Goal: Find contact information: Find contact information

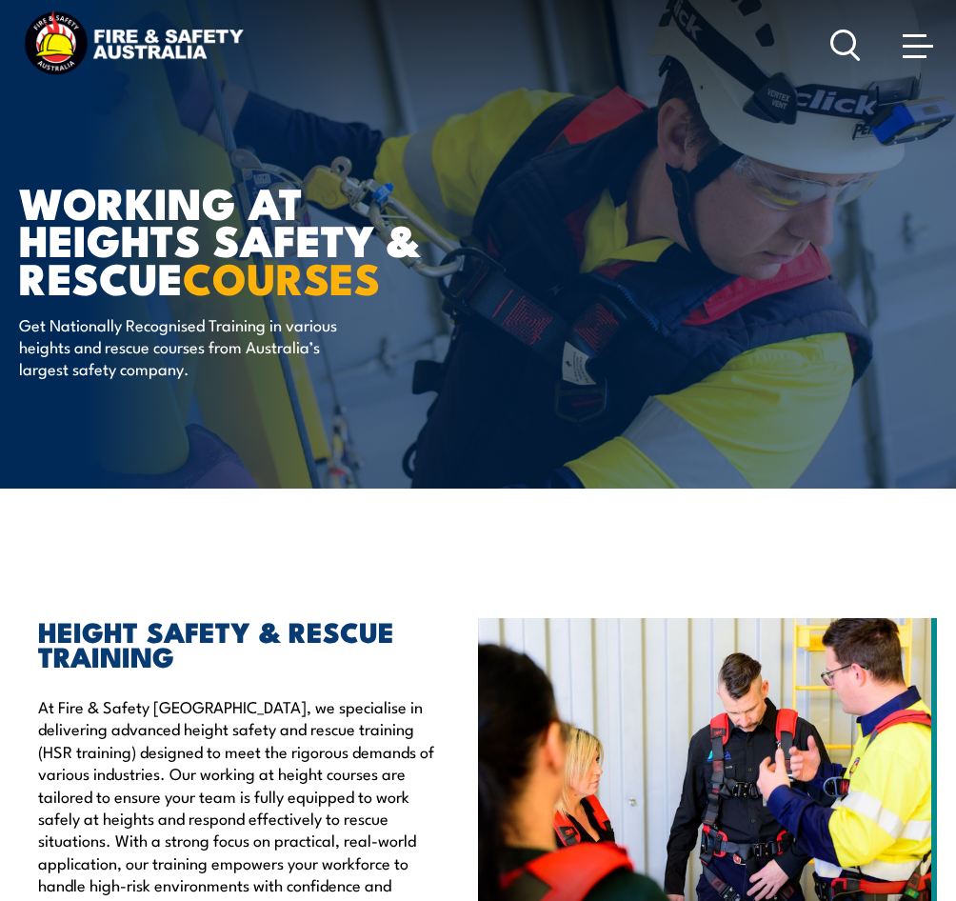
drag, startPoint x: 892, startPoint y: 38, endPoint x: 902, endPoint y: 37, distance: 10.5
click at [896, 36] on div at bounding box center [884, 45] width 107 height 38
click at [916, 53] on span at bounding box center [918, 44] width 30 height 21
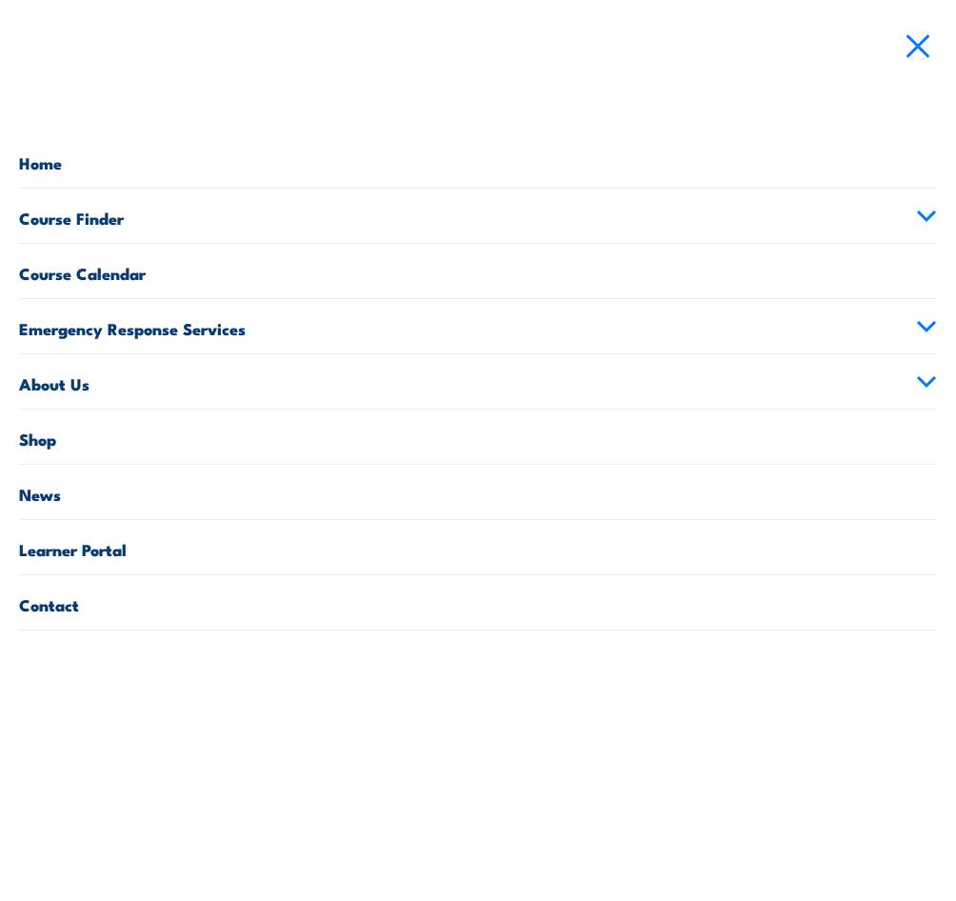
click at [101, 222] on link "Course Finder" at bounding box center [478, 216] width 918 height 54
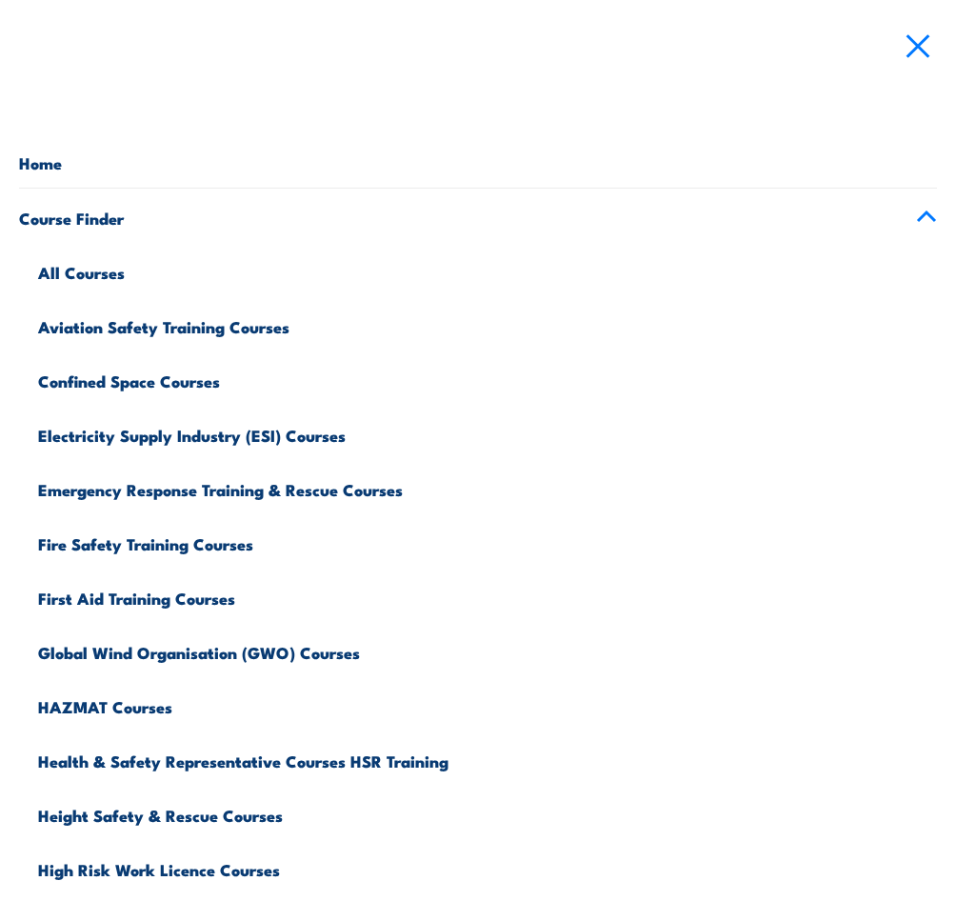
click at [102, 270] on link "All Courses" at bounding box center [487, 270] width 899 height 54
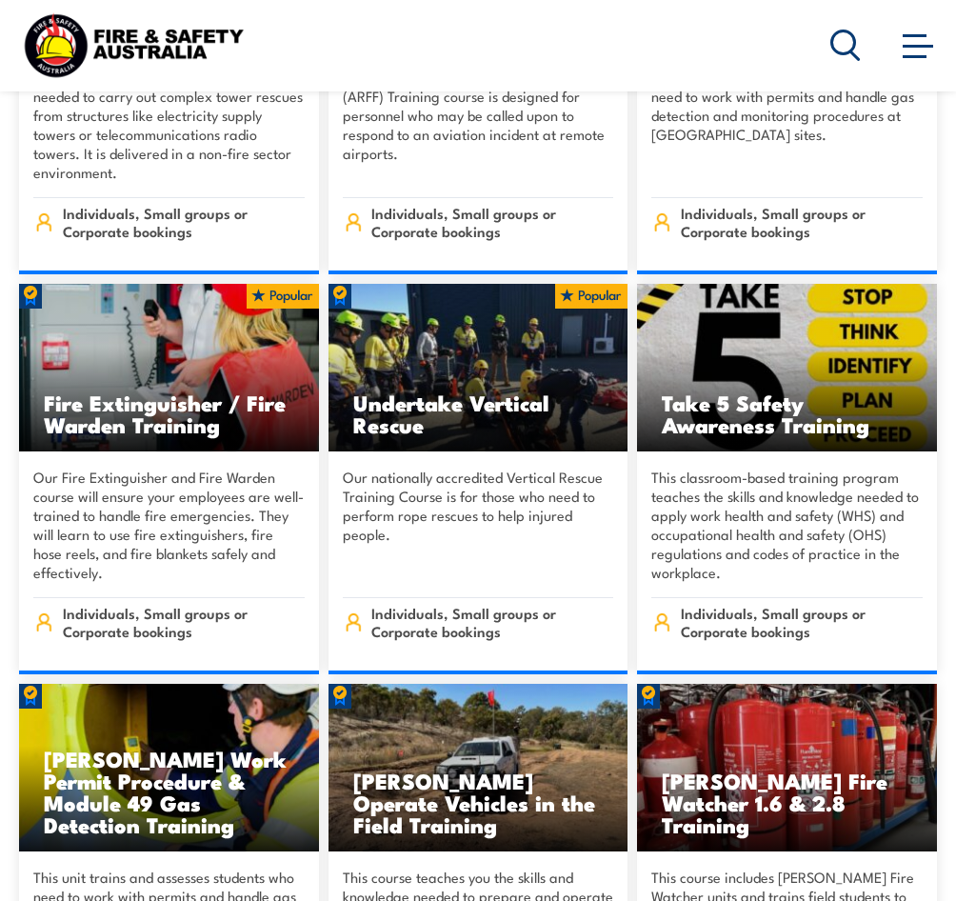
scroll to position [5144, 0]
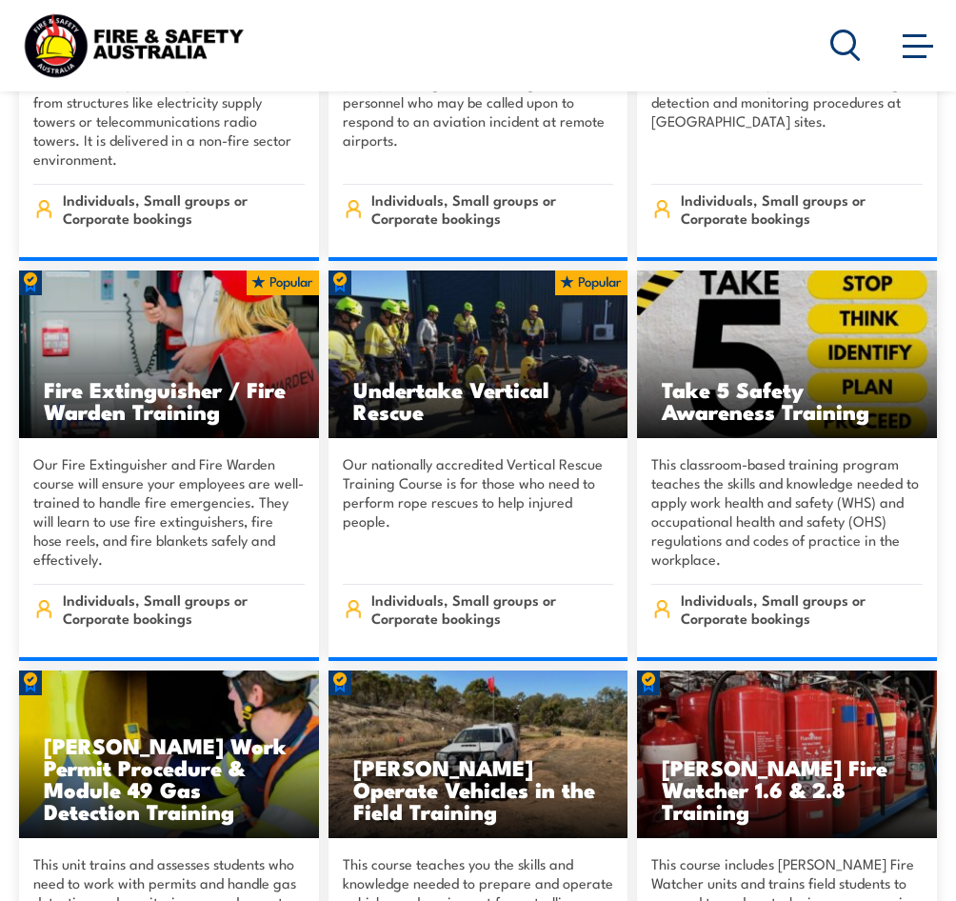
click at [820, 454] on p "This classroom-based training program teaches the skills and knowledge needed t…" at bounding box center [788, 511] width 272 height 114
click at [736, 378] on h3 "Take 5 Safety Awareness Training" at bounding box center [787, 400] width 251 height 44
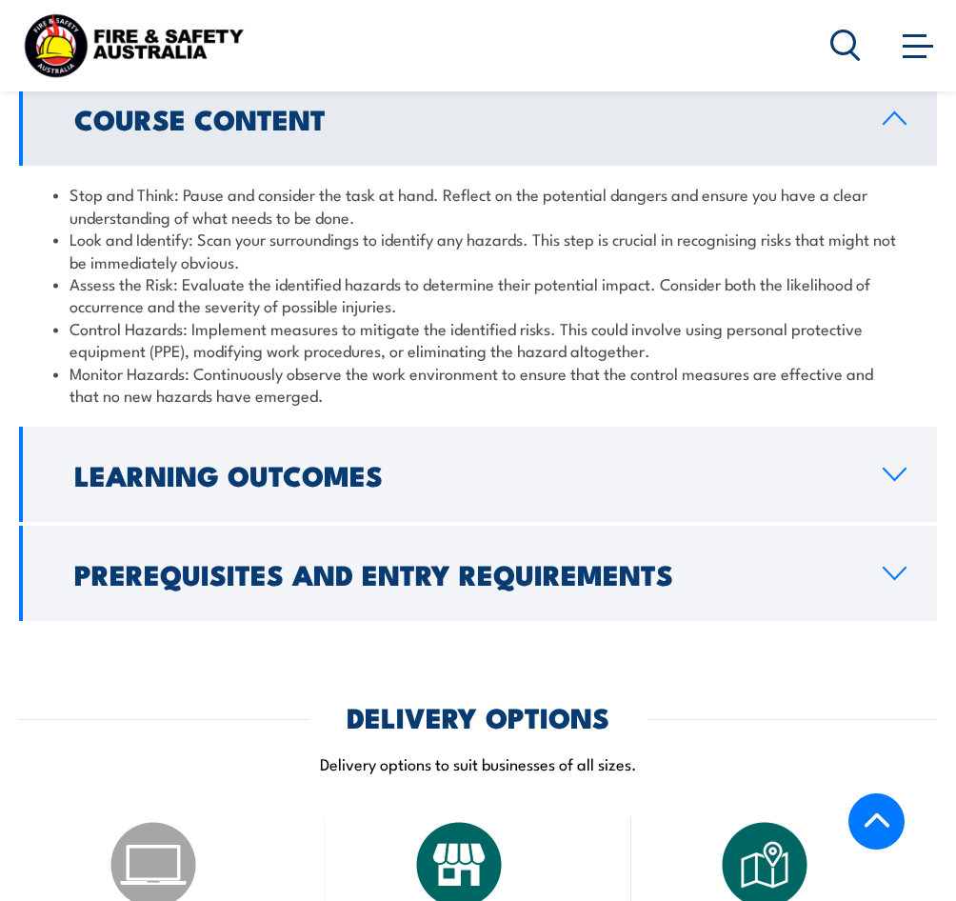
scroll to position [1524, 0]
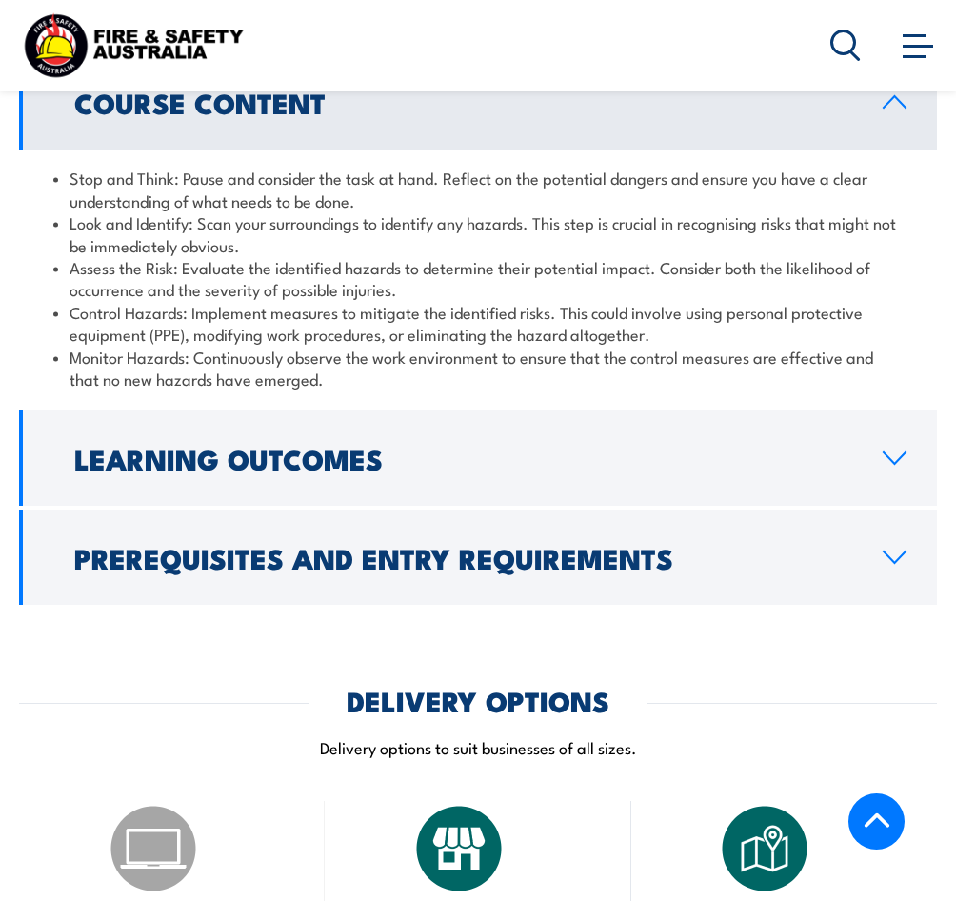
click at [891, 451] on icon at bounding box center [895, 458] width 26 height 15
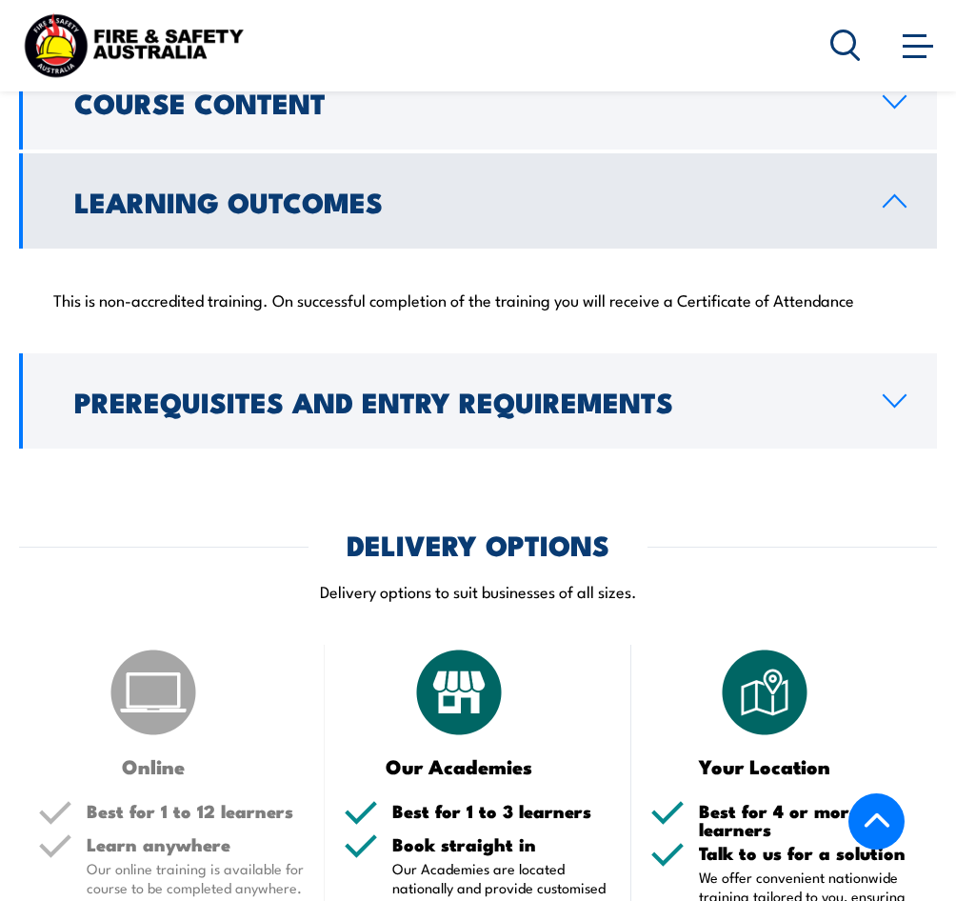
click at [893, 393] on icon at bounding box center [895, 400] width 26 height 15
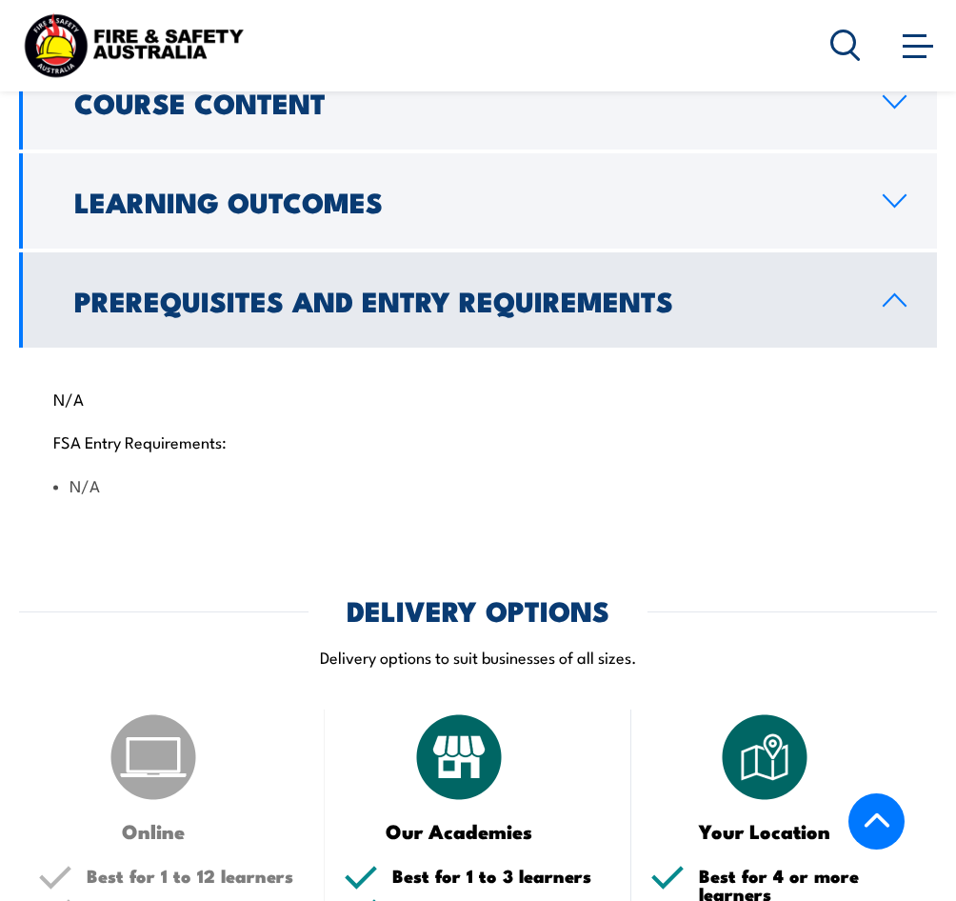
click at [889, 292] on icon at bounding box center [895, 299] width 26 height 15
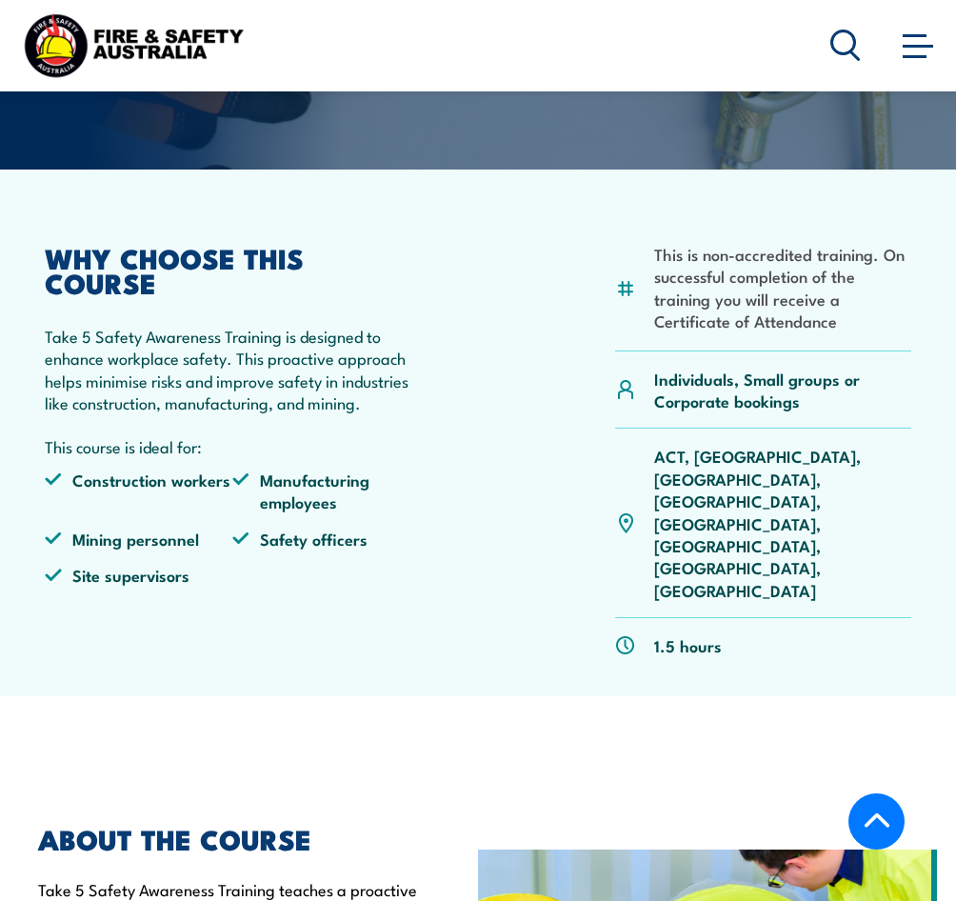
scroll to position [95, 0]
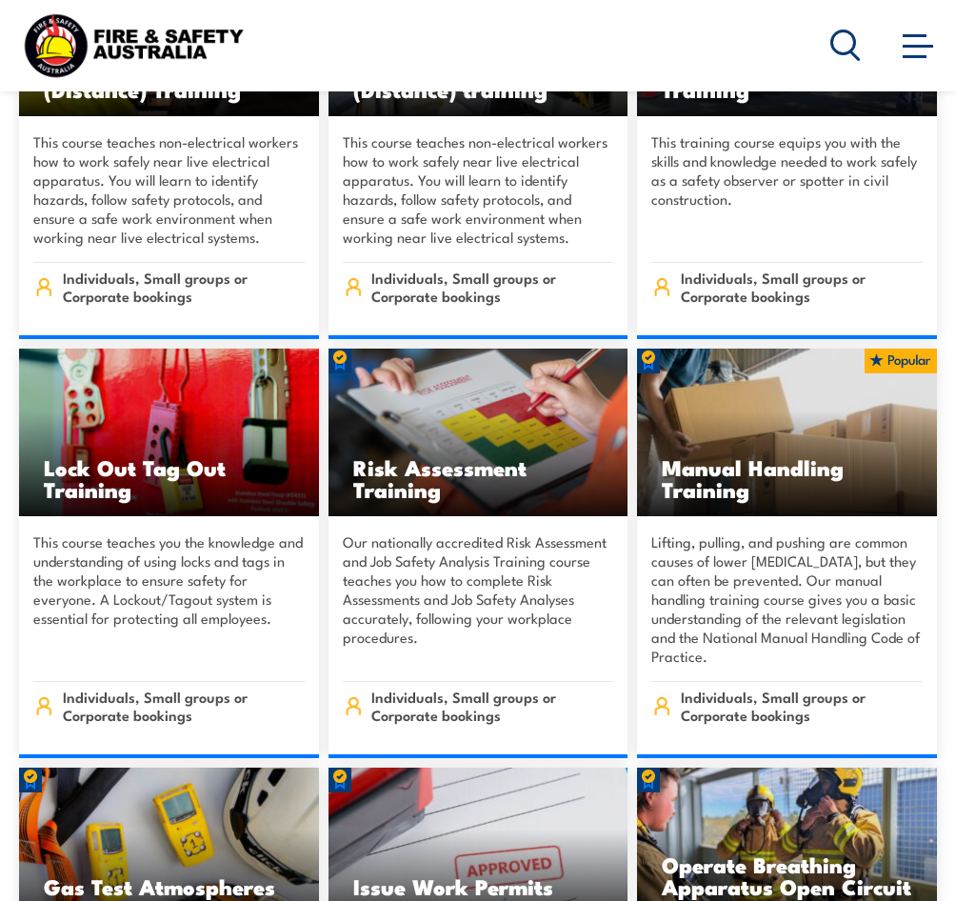
scroll to position [15521, 0]
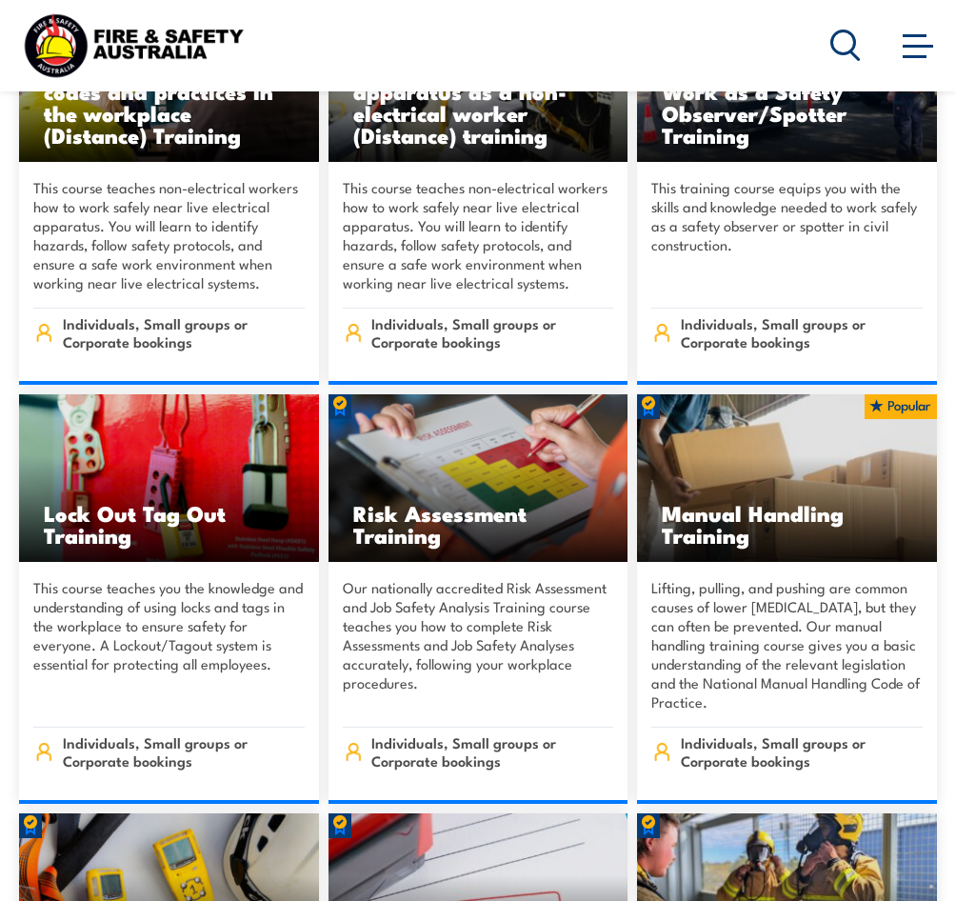
click at [726, 502] on h3 "Manual Handling Training" at bounding box center [787, 524] width 251 height 44
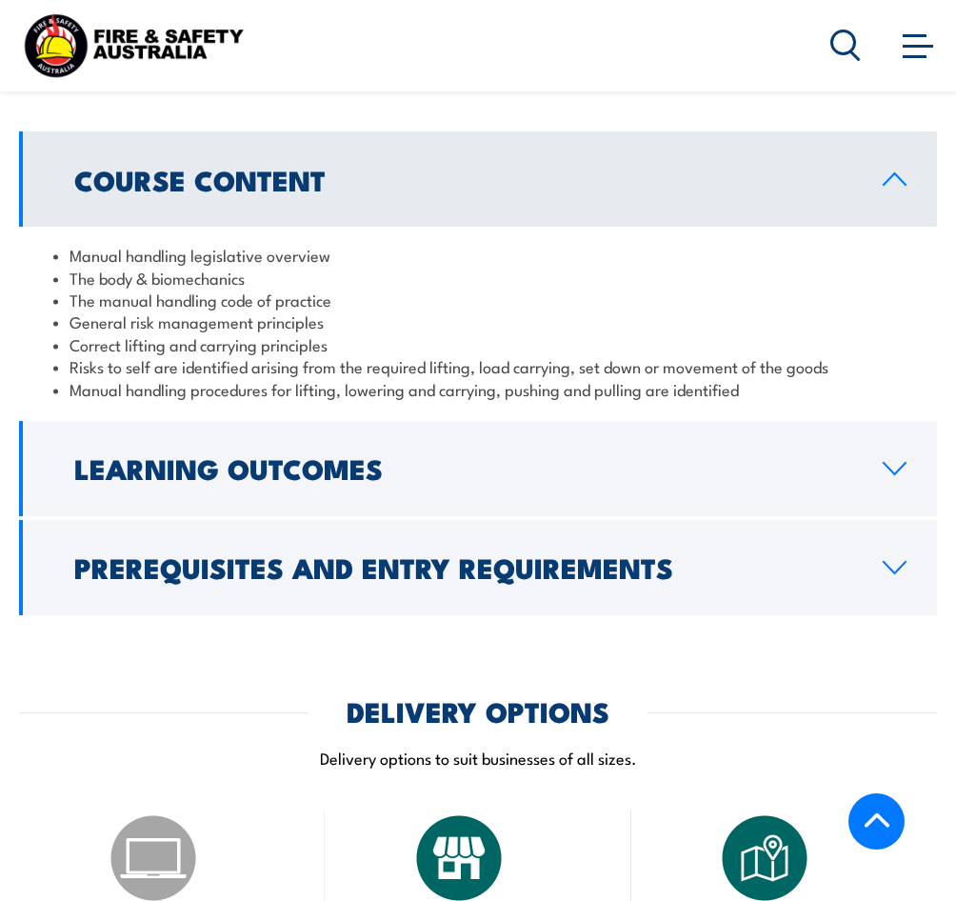
scroll to position [1524, 0]
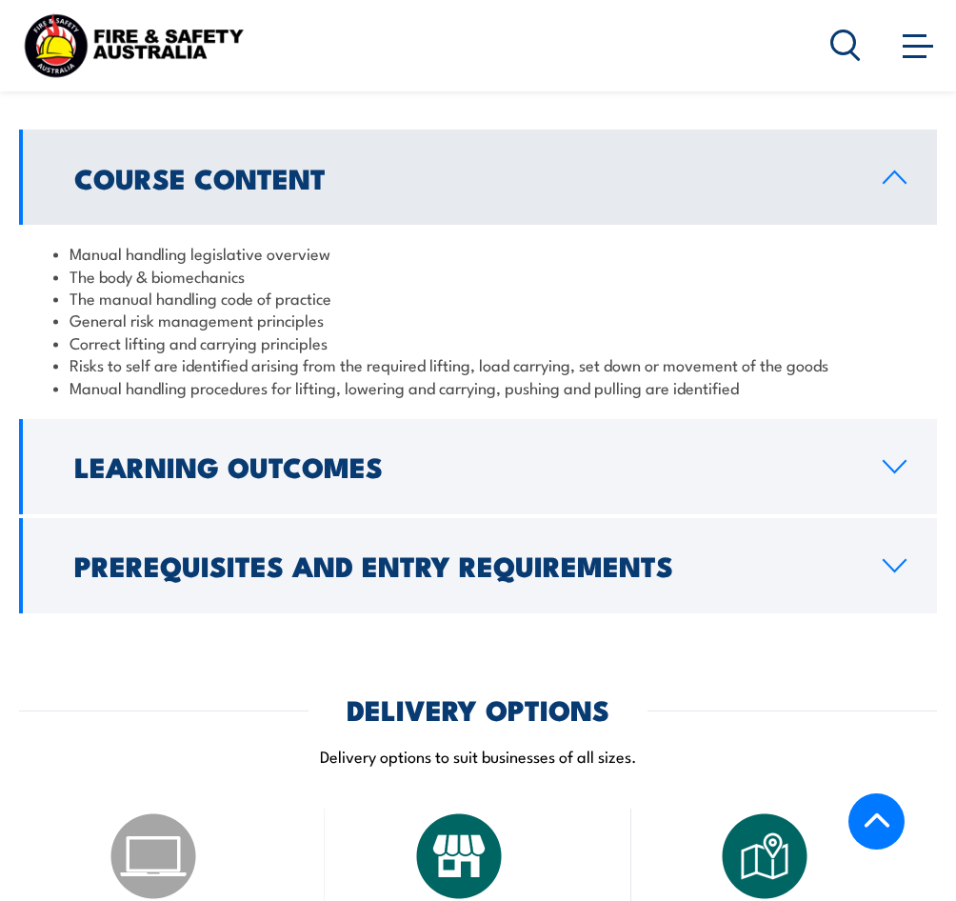
click at [892, 558] on icon at bounding box center [895, 565] width 26 height 15
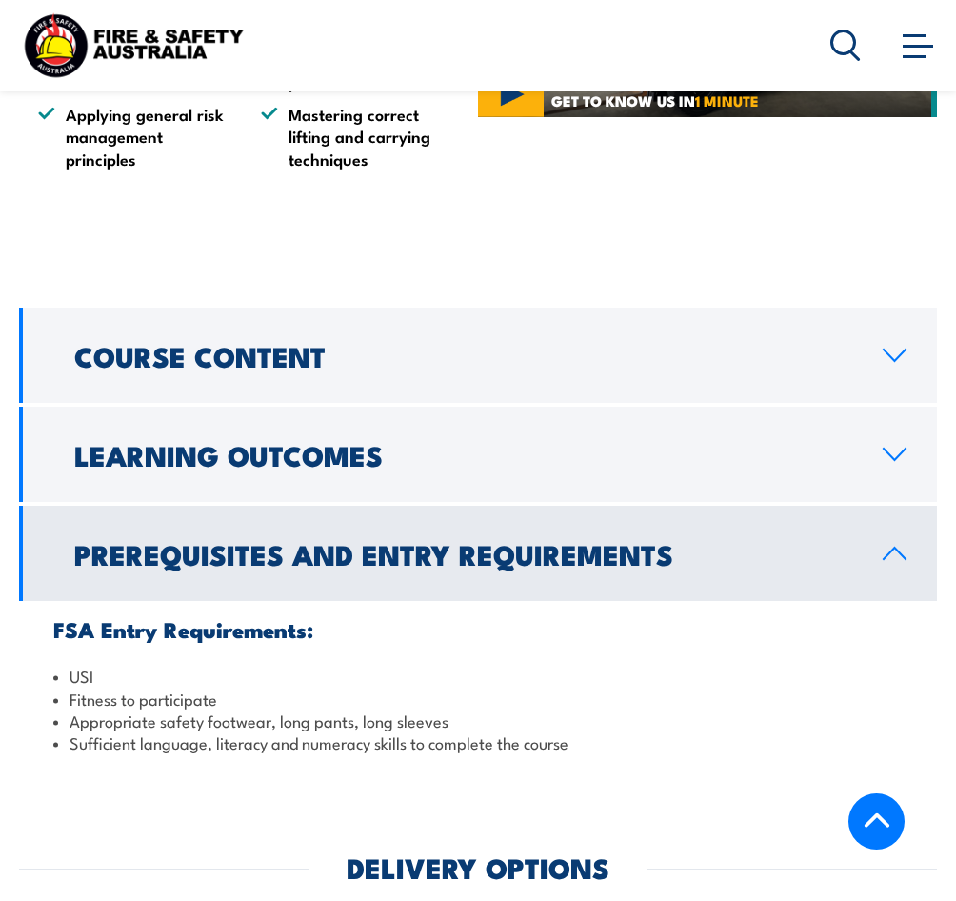
scroll to position [1334, 0]
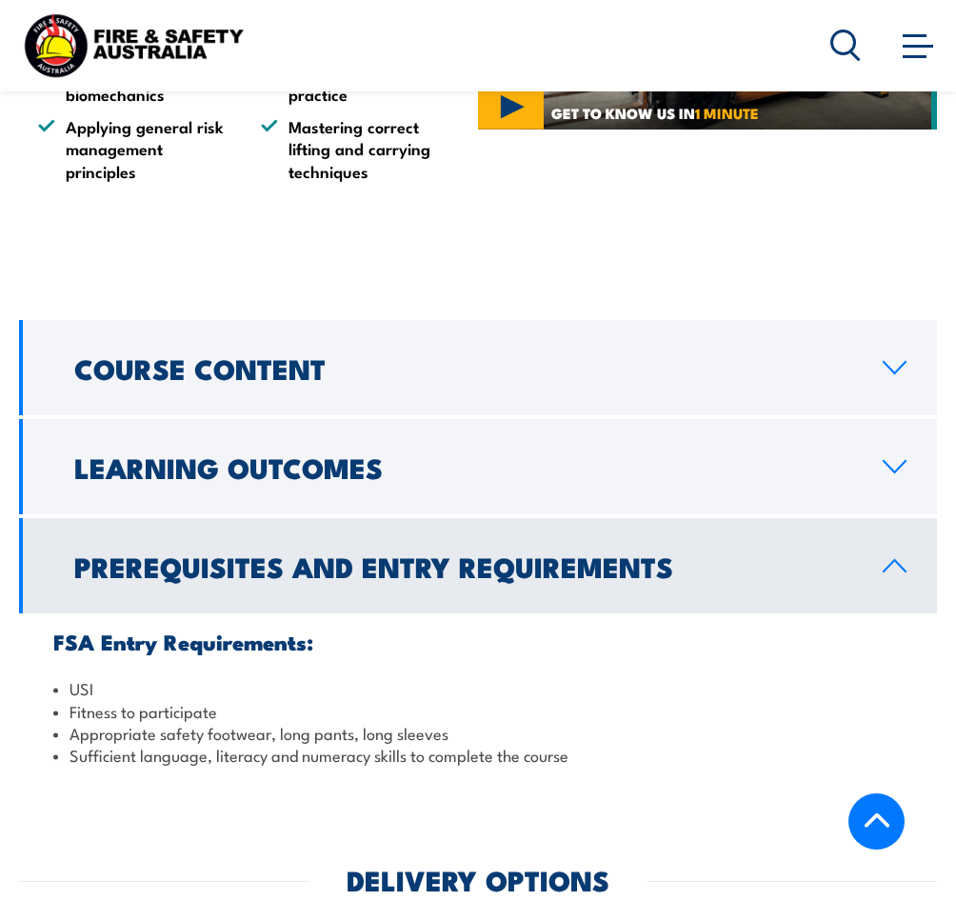
click at [881, 453] on link "Learning Outcomes" at bounding box center [478, 466] width 918 height 95
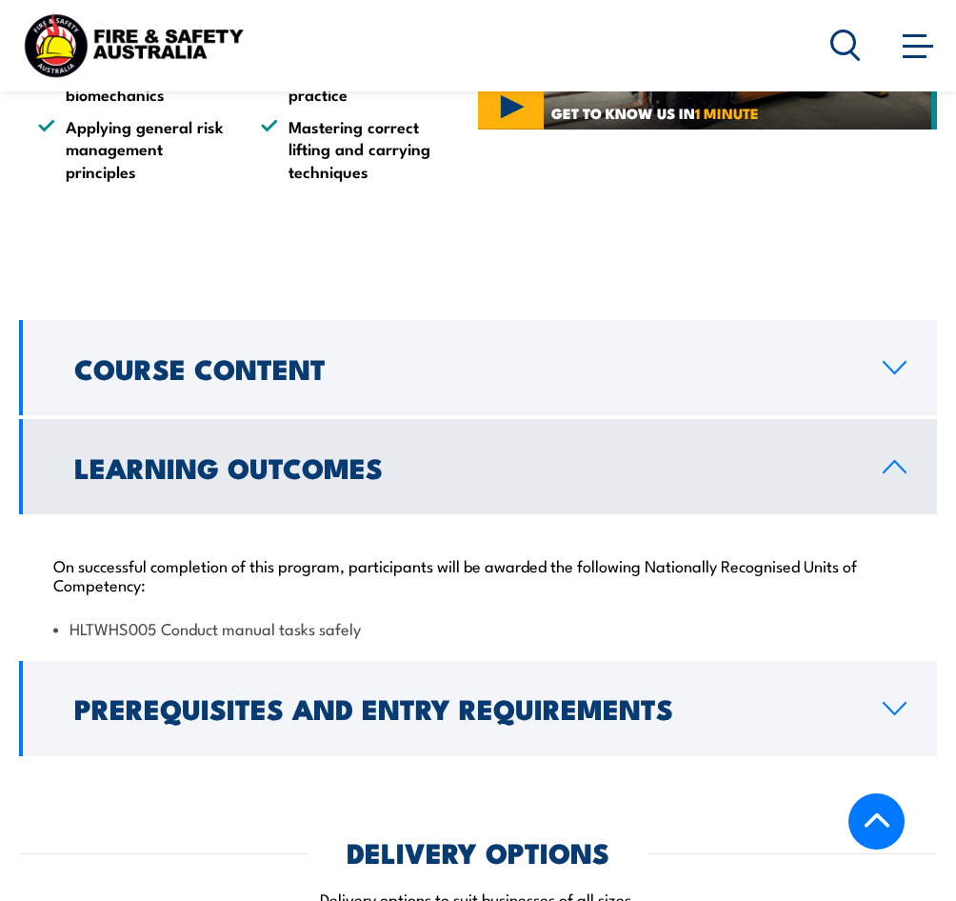
click at [901, 459] on icon at bounding box center [895, 466] width 26 height 15
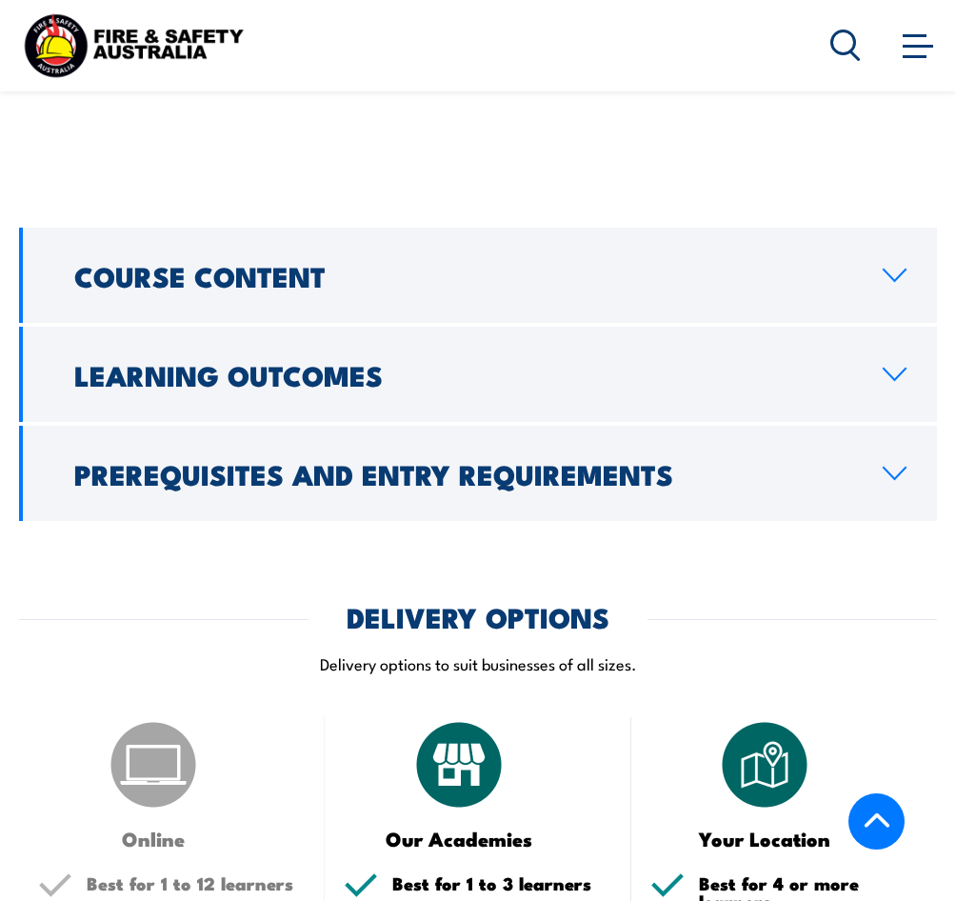
scroll to position [1429, 0]
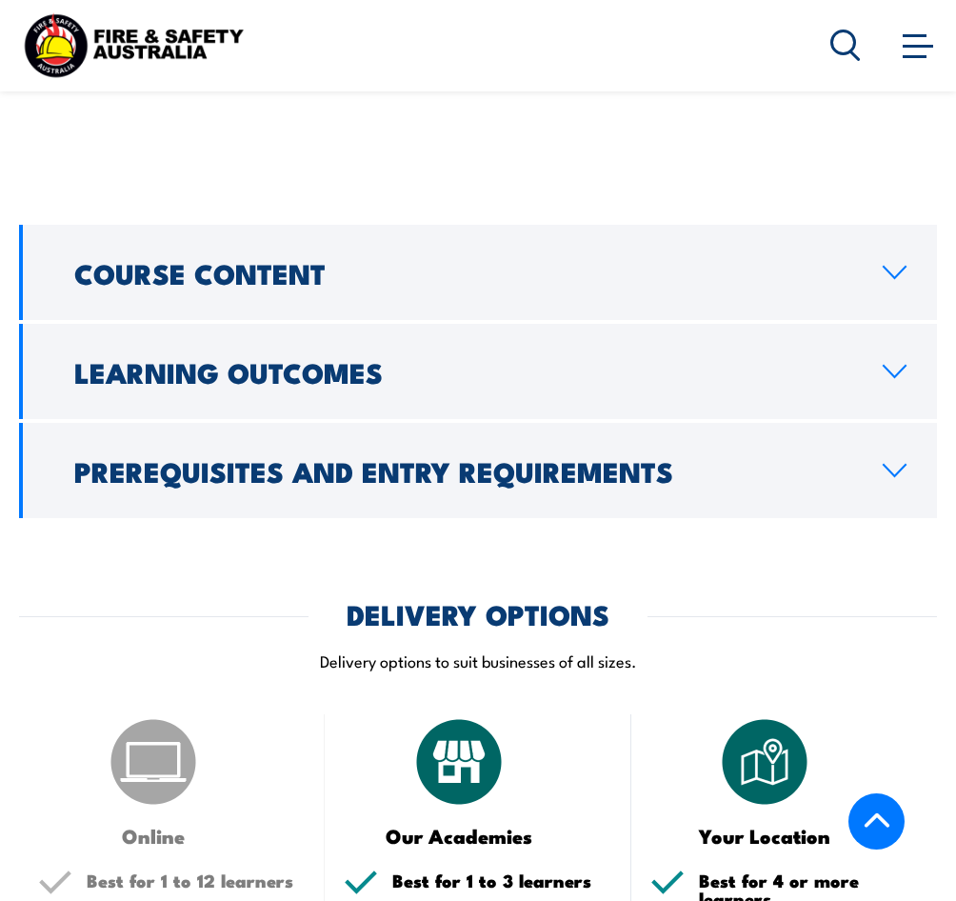
click at [881, 452] on link "Prerequisites and Entry Requirements" at bounding box center [478, 470] width 918 height 95
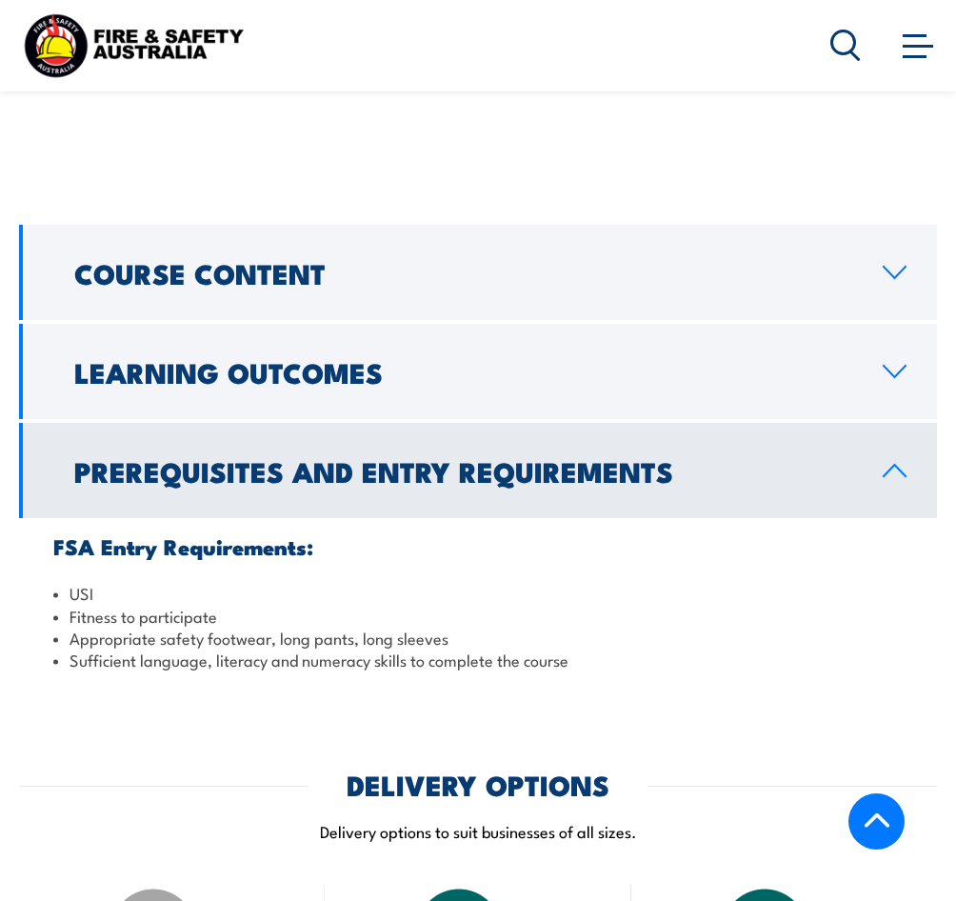
click at [905, 366] on icon at bounding box center [895, 371] width 22 height 11
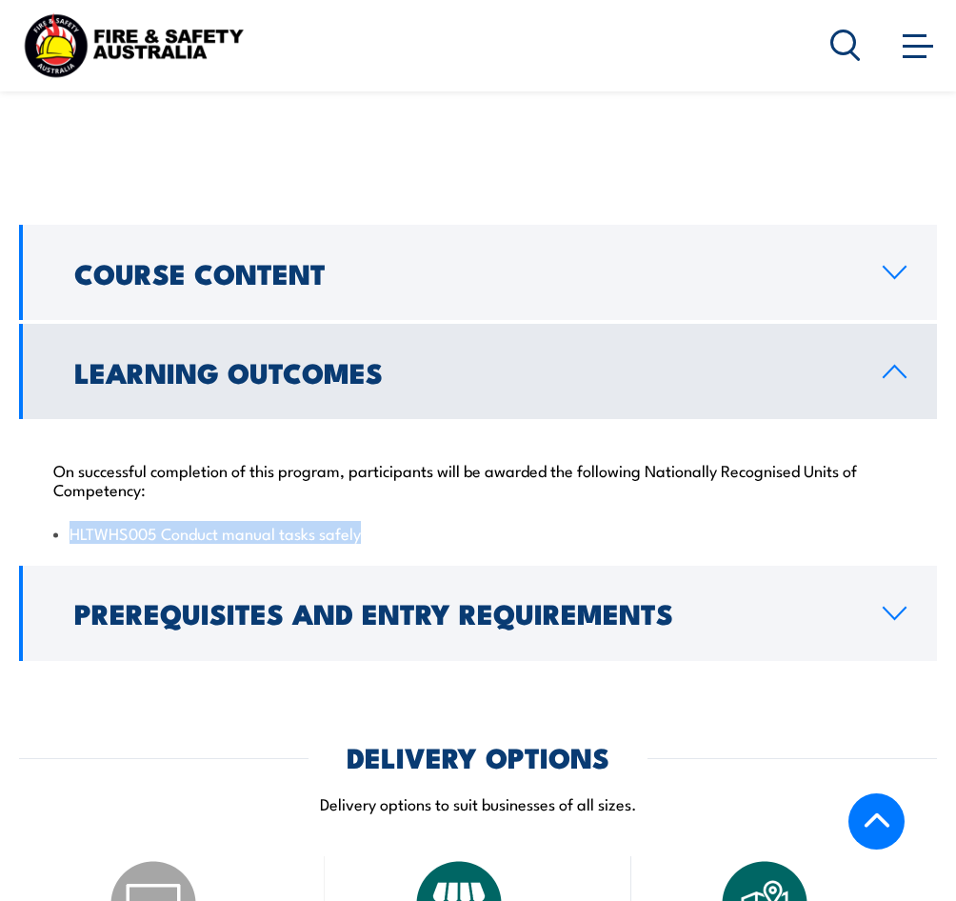
drag, startPoint x: 362, startPoint y: 512, endPoint x: 73, endPoint y: 509, distance: 288.7
click at [73, 522] on li "HLTWHS005 Conduct manual tasks safely" at bounding box center [478, 533] width 850 height 22
copy li "HLTWHS005 Conduct manual tasks safely"
click at [896, 265] on icon at bounding box center [895, 272] width 26 height 15
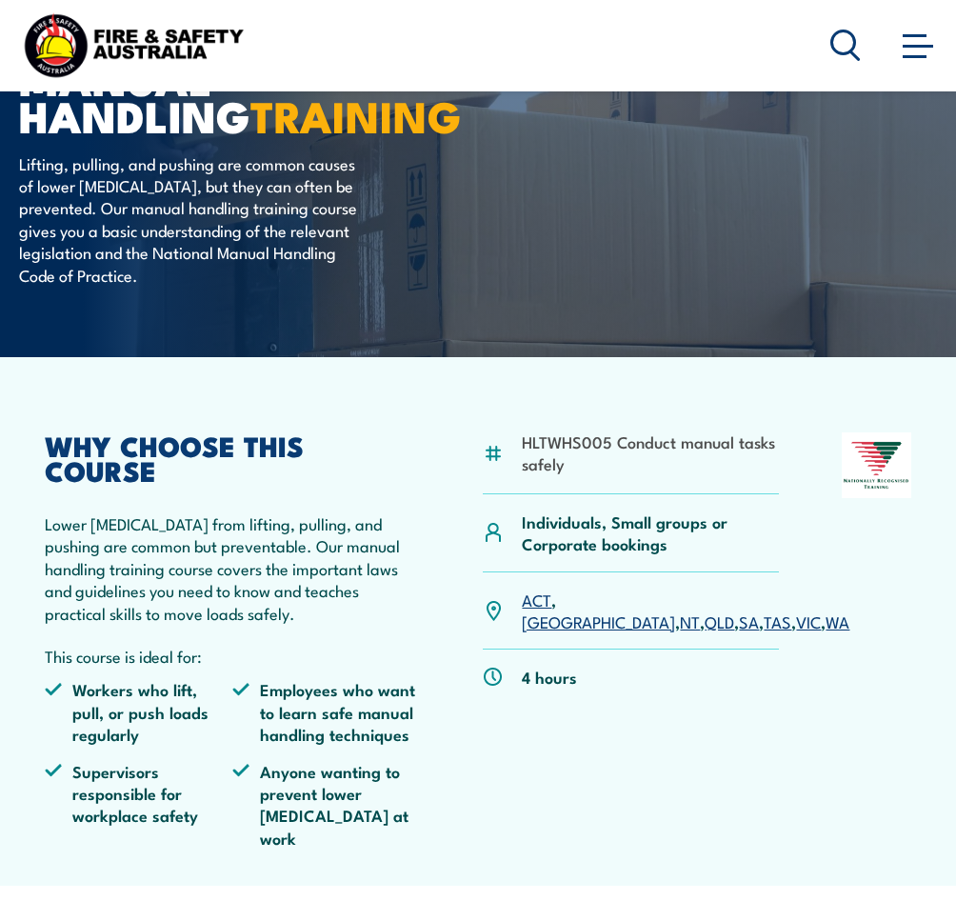
scroll to position [0, 0]
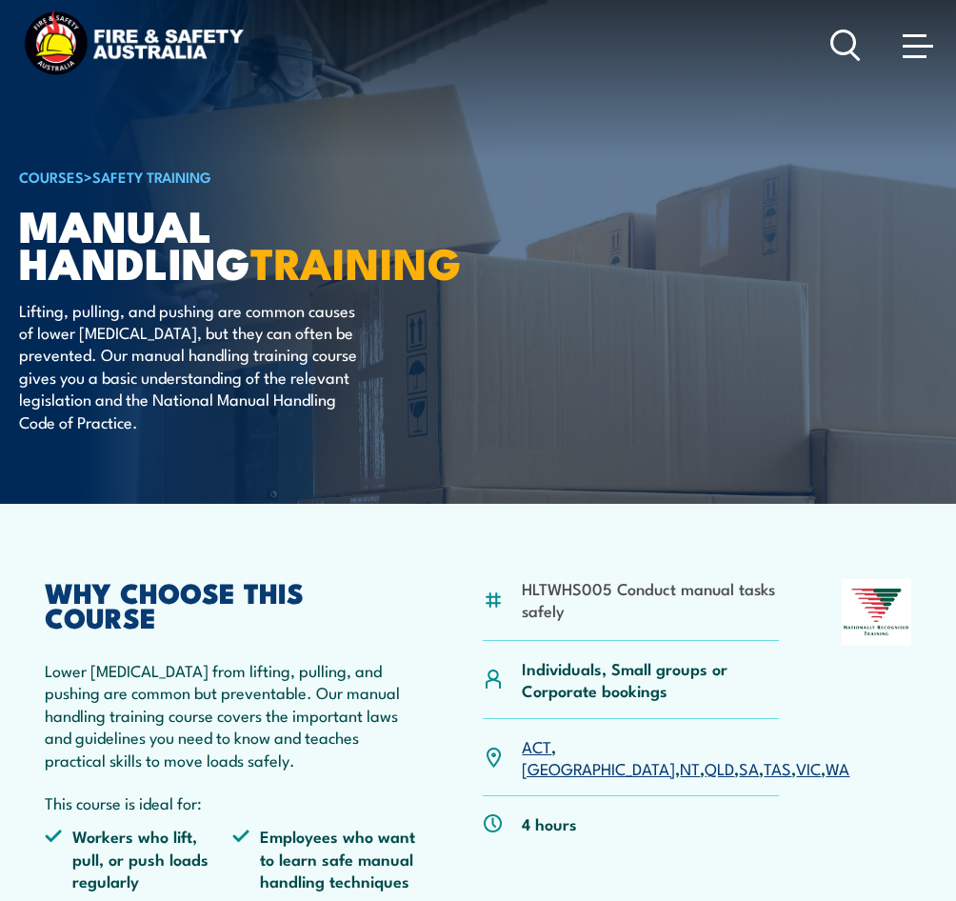
drag, startPoint x: 171, startPoint y: 48, endPoint x: 199, endPoint y: 49, distance: 28.6
click at [171, 48] on img at bounding box center [133, 45] width 229 height 75
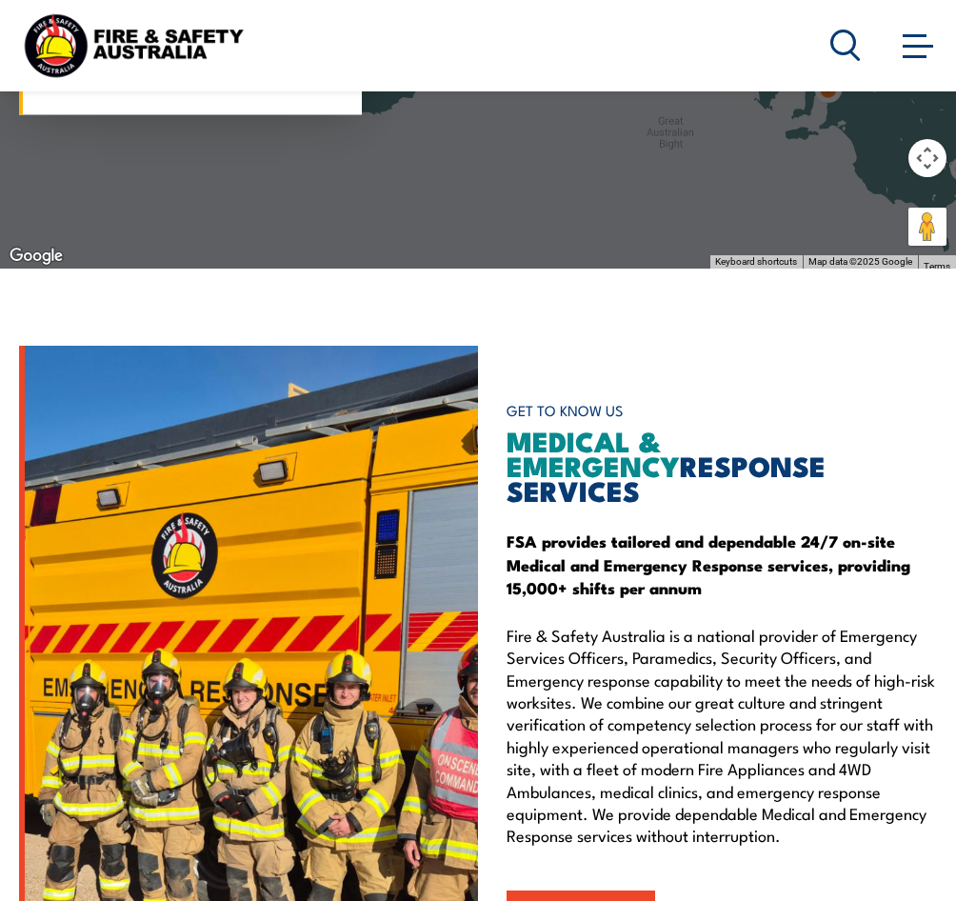
scroll to position [2382, 0]
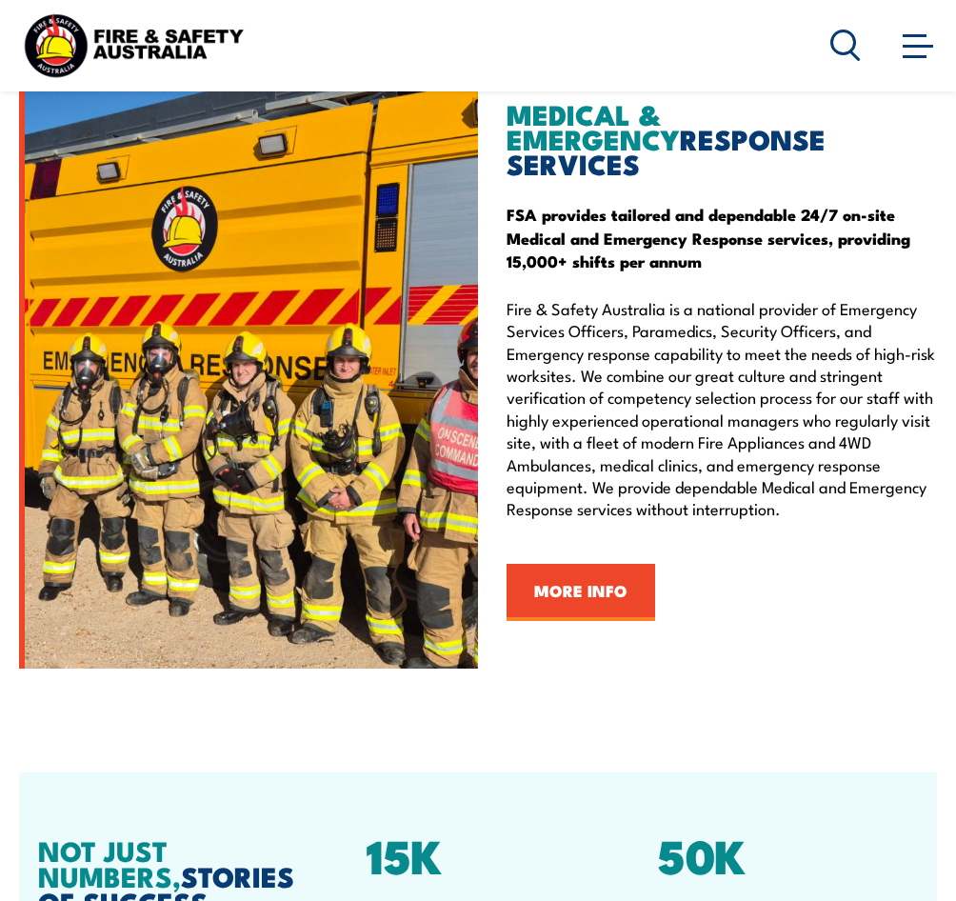
click at [924, 46] on span at bounding box center [918, 46] width 30 height 3
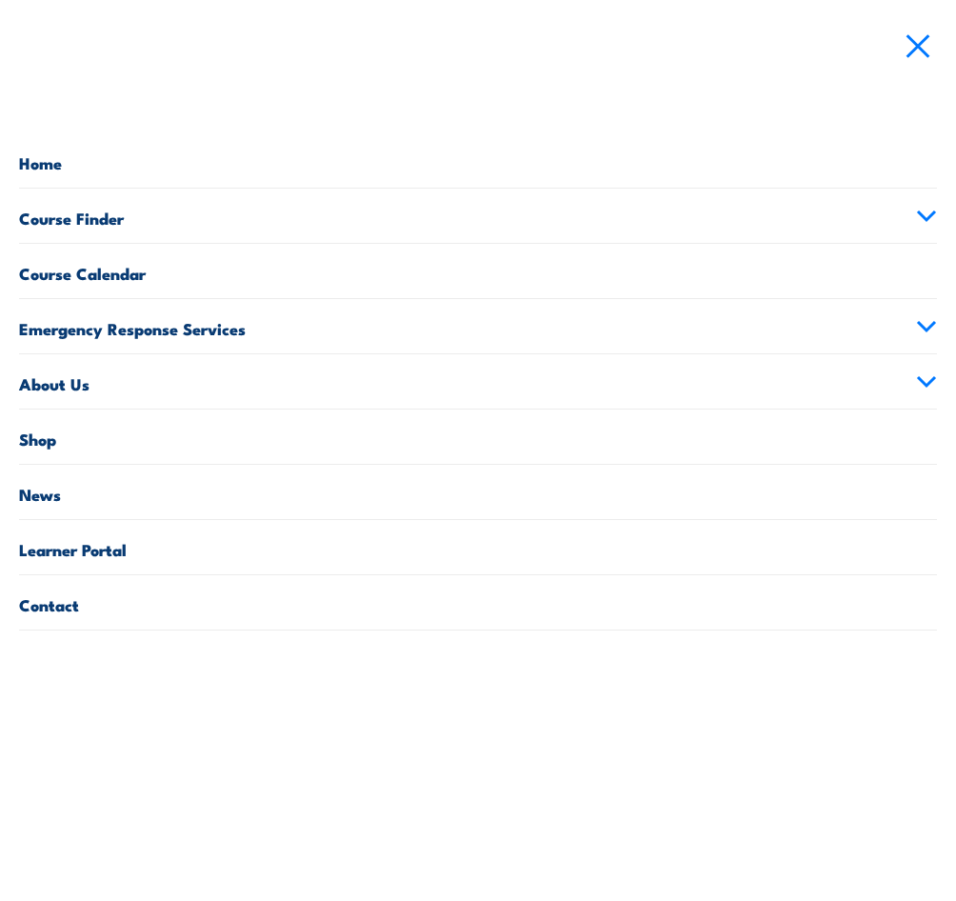
click at [56, 616] on link "Contact" at bounding box center [478, 602] width 918 height 54
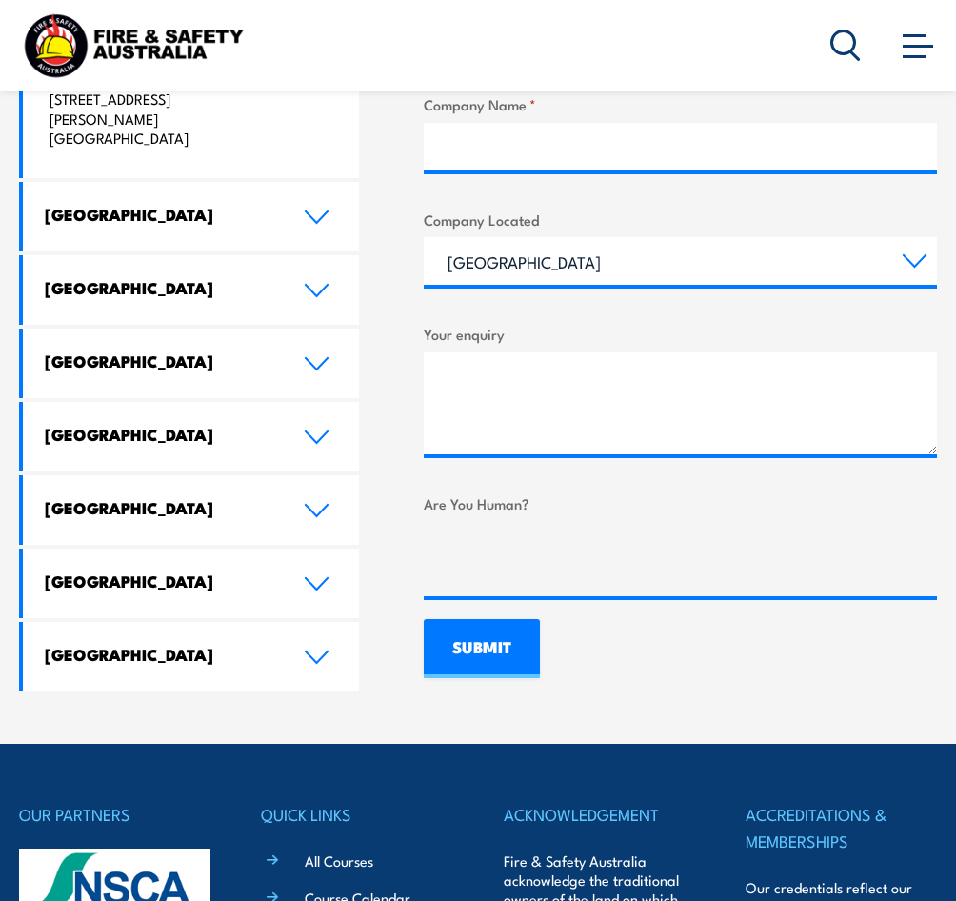
scroll to position [953, 0]
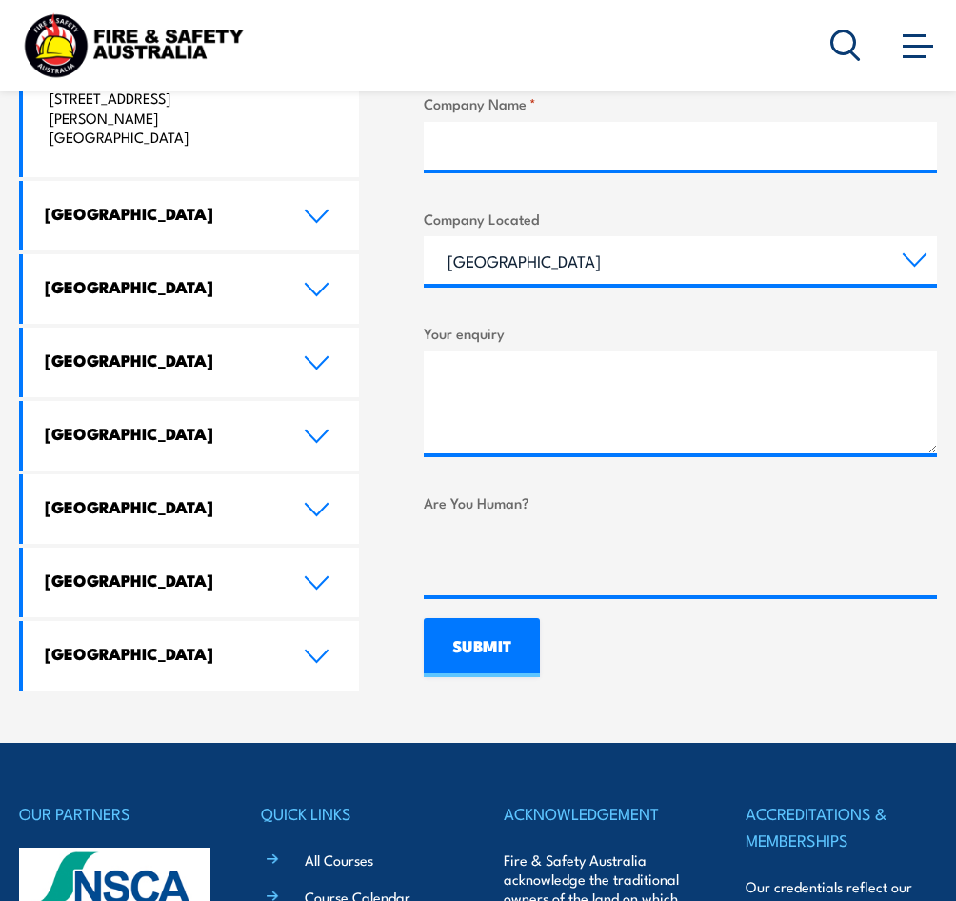
click at [306, 433] on icon at bounding box center [317, 436] width 26 height 15
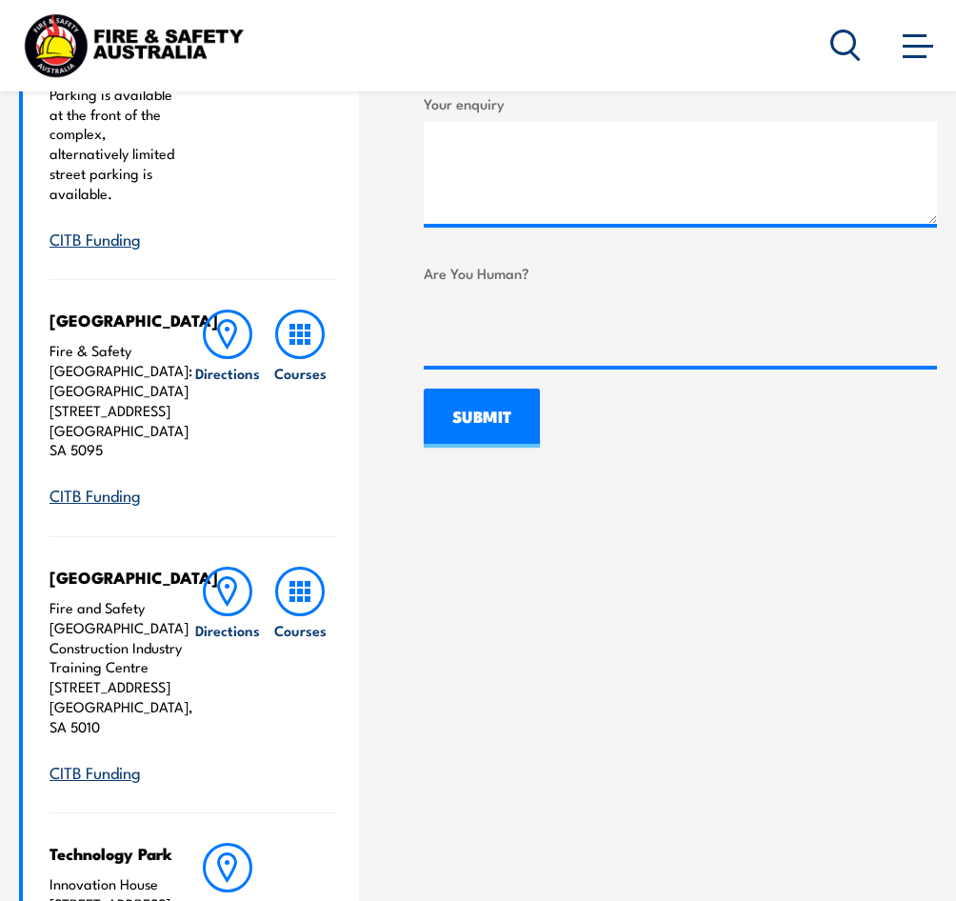
scroll to position [1334, 0]
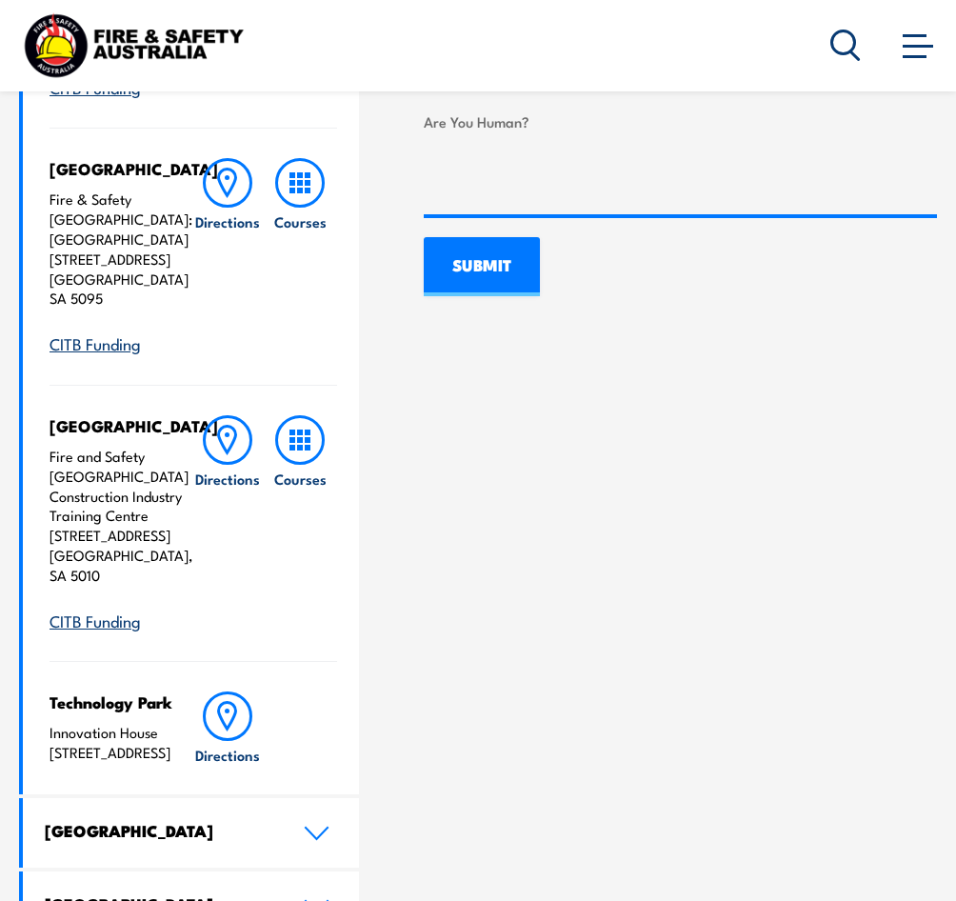
click at [81, 586] on p "Fire and Safety Australia Construction Industry Training Centre 491-499 South R…" at bounding box center [116, 516] width 133 height 139
drag, startPoint x: 79, startPoint y: 615, endPoint x: 43, endPoint y: 518, distance: 103.7
click at [43, 518] on div "Wingfield Fire and Safety Australia Unit 3, 259 Hanson Road WINGFIELD SA 5013 P…" at bounding box center [191, 261] width 336 height 1066
copy p "Construction Industry Training Centre 491-499 South Road Regency Park, SA 5010"
click at [212, 632] on link "Directions" at bounding box center [227, 523] width 73 height 216
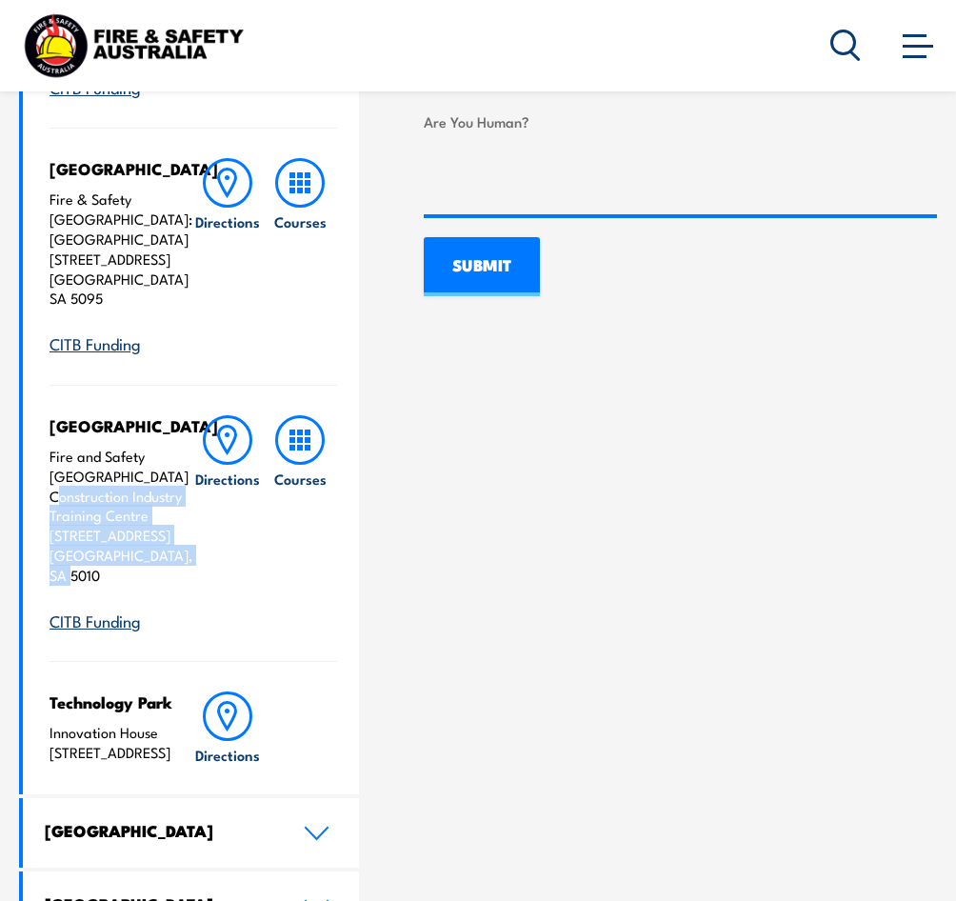
click at [191, 632] on link "Directions" at bounding box center [227, 523] width 73 height 216
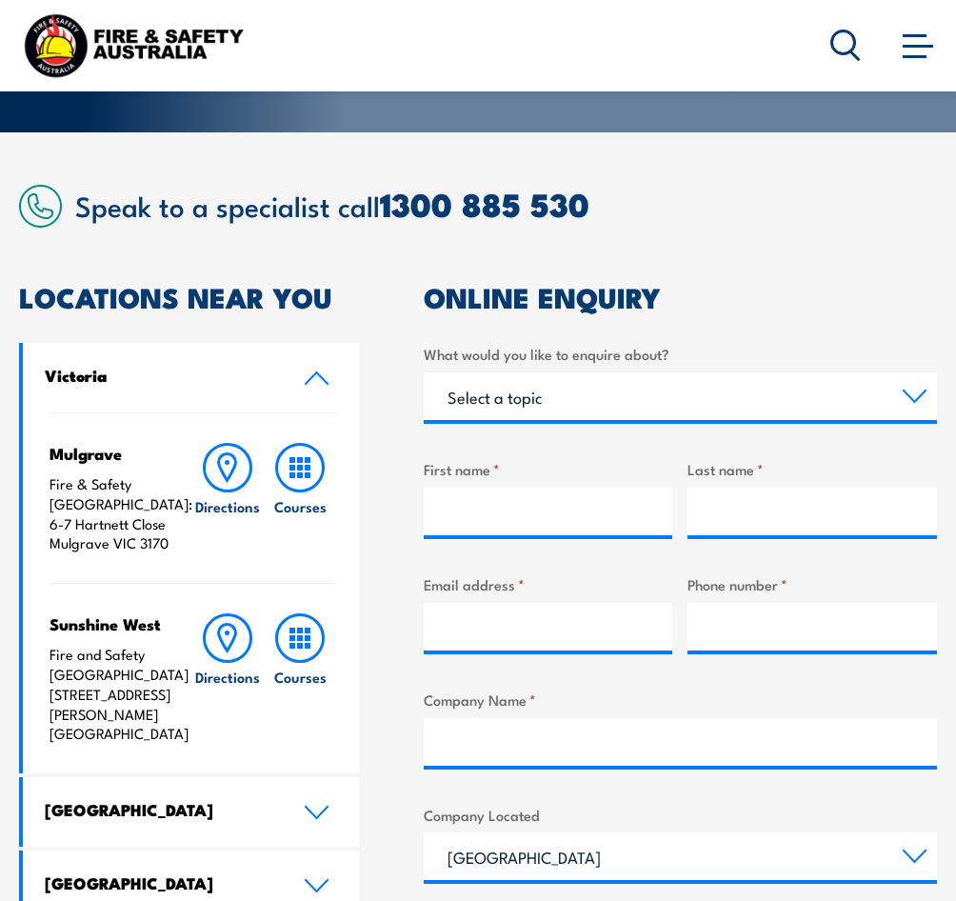
scroll to position [118, 0]
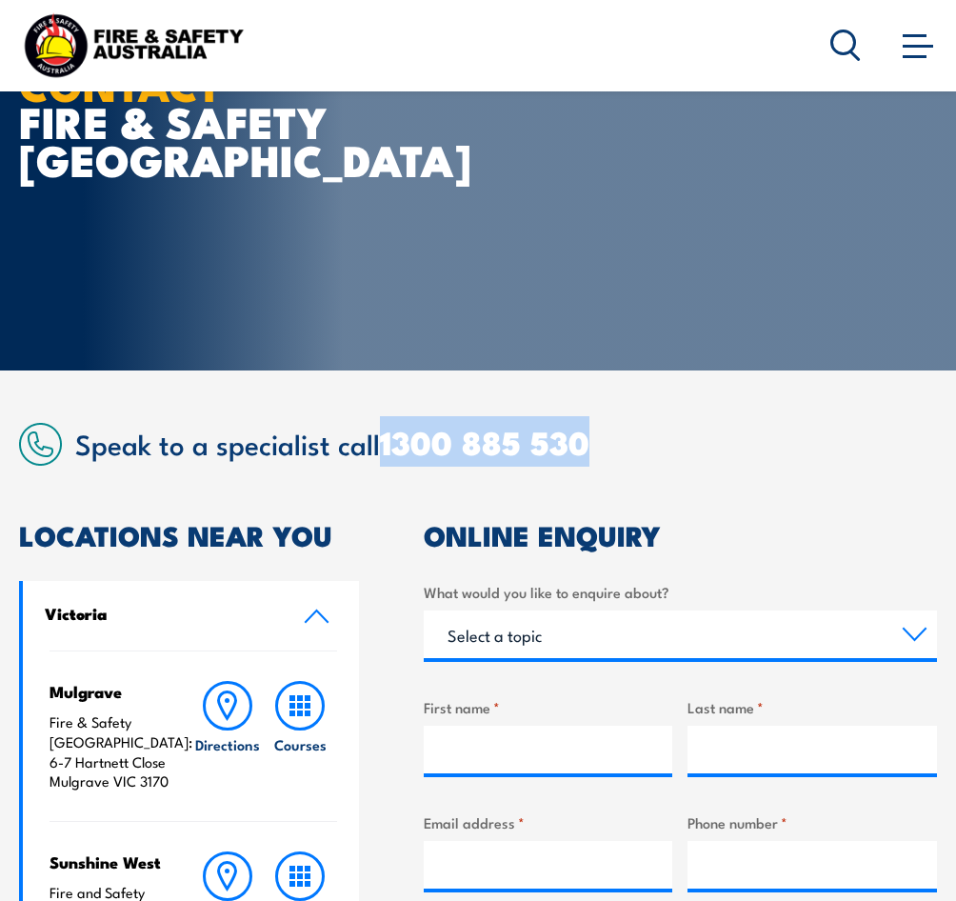
drag, startPoint x: 665, startPoint y: 459, endPoint x: 386, endPoint y: 452, distance: 279.2
click at [386, 452] on div "Speak to a specialist call 1300 885 530" at bounding box center [478, 444] width 918 height 43
copy link "1300 885 530"
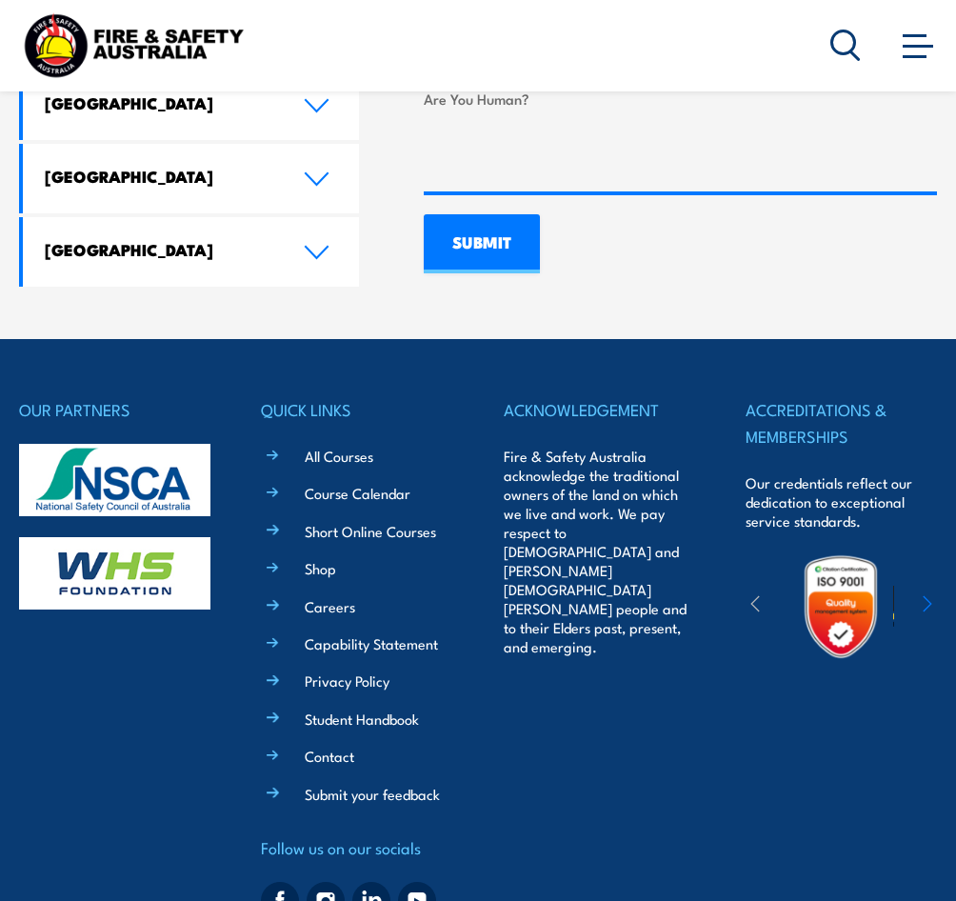
scroll to position [1452, 0]
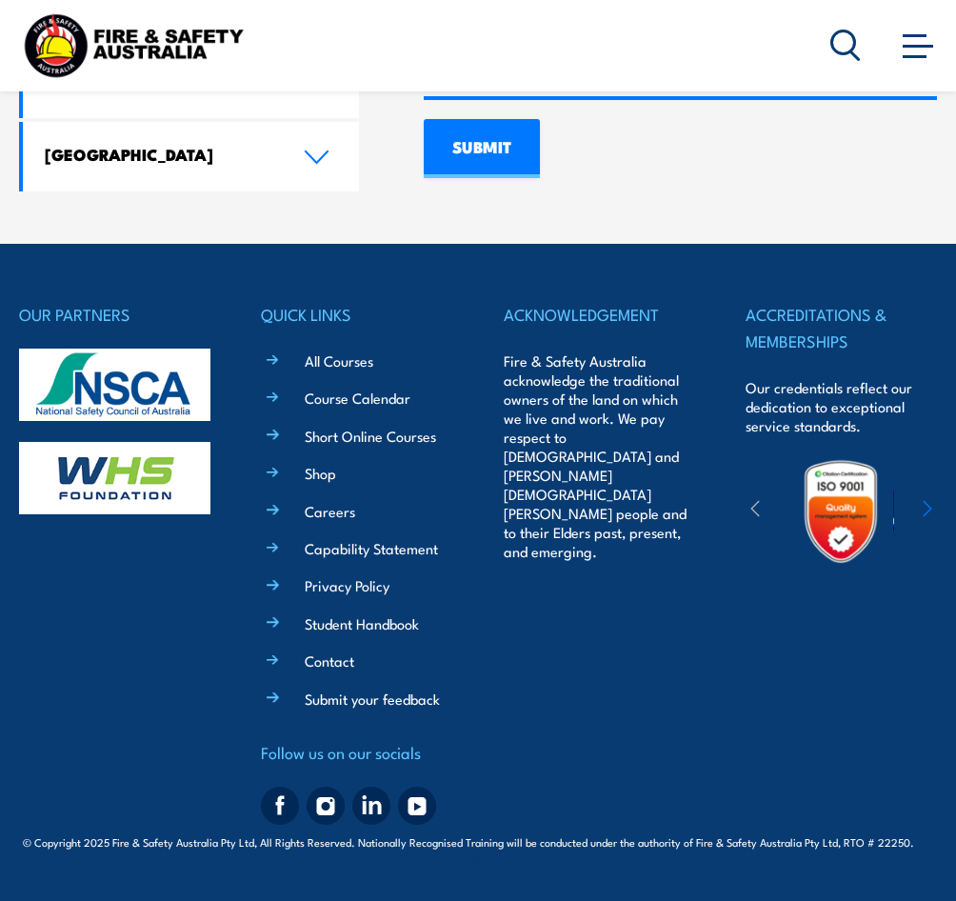
click at [336, 660] on link "Contact" at bounding box center [330, 661] width 50 height 20
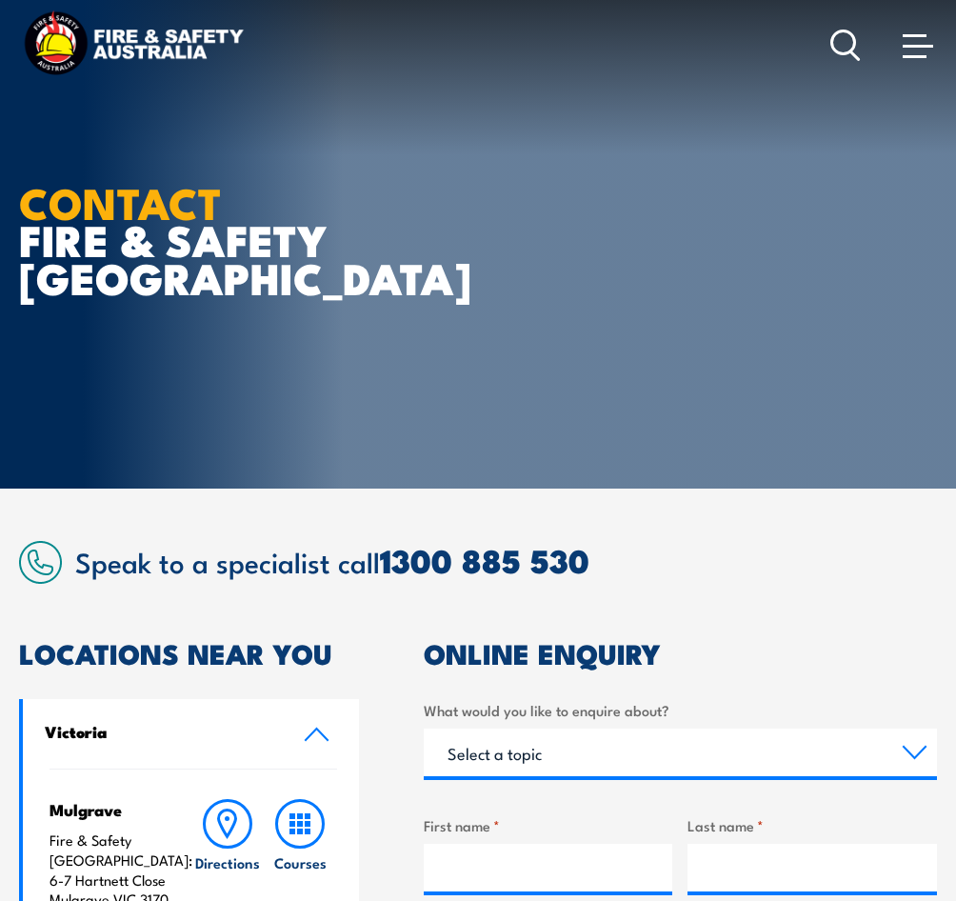
click at [920, 50] on span at bounding box center [918, 44] width 30 height 21
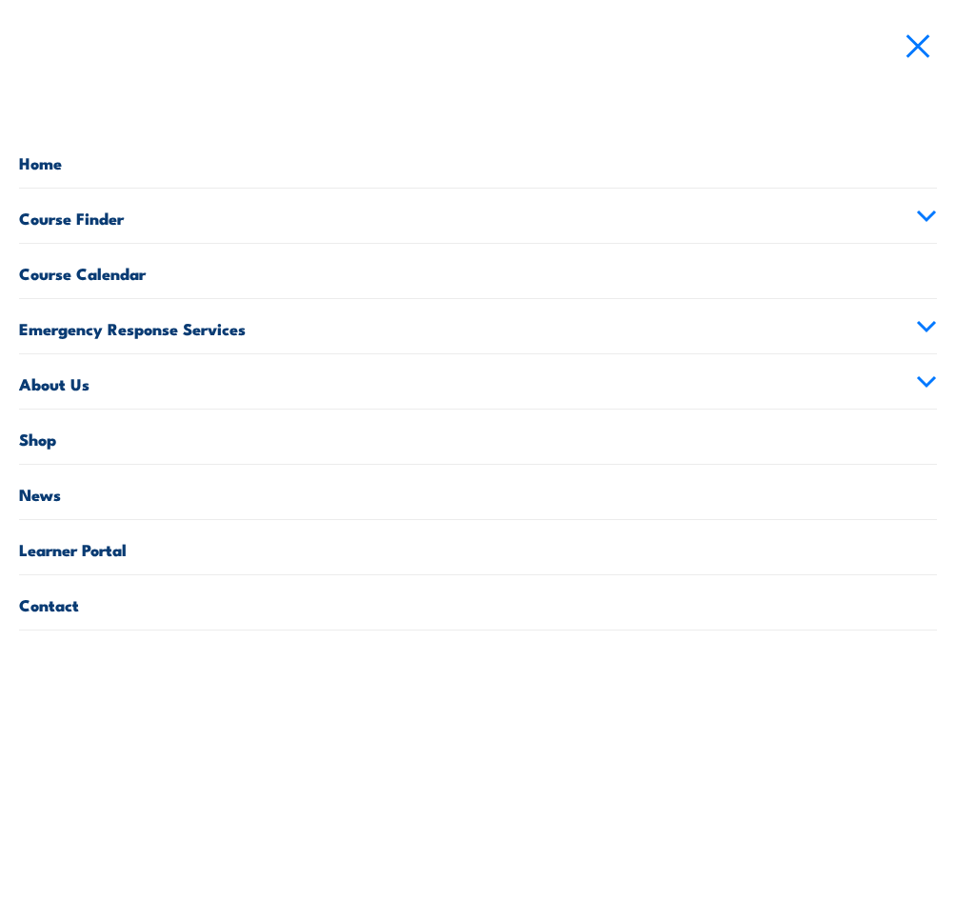
click at [928, 45] on span at bounding box center [918, 44] width 30 height 21
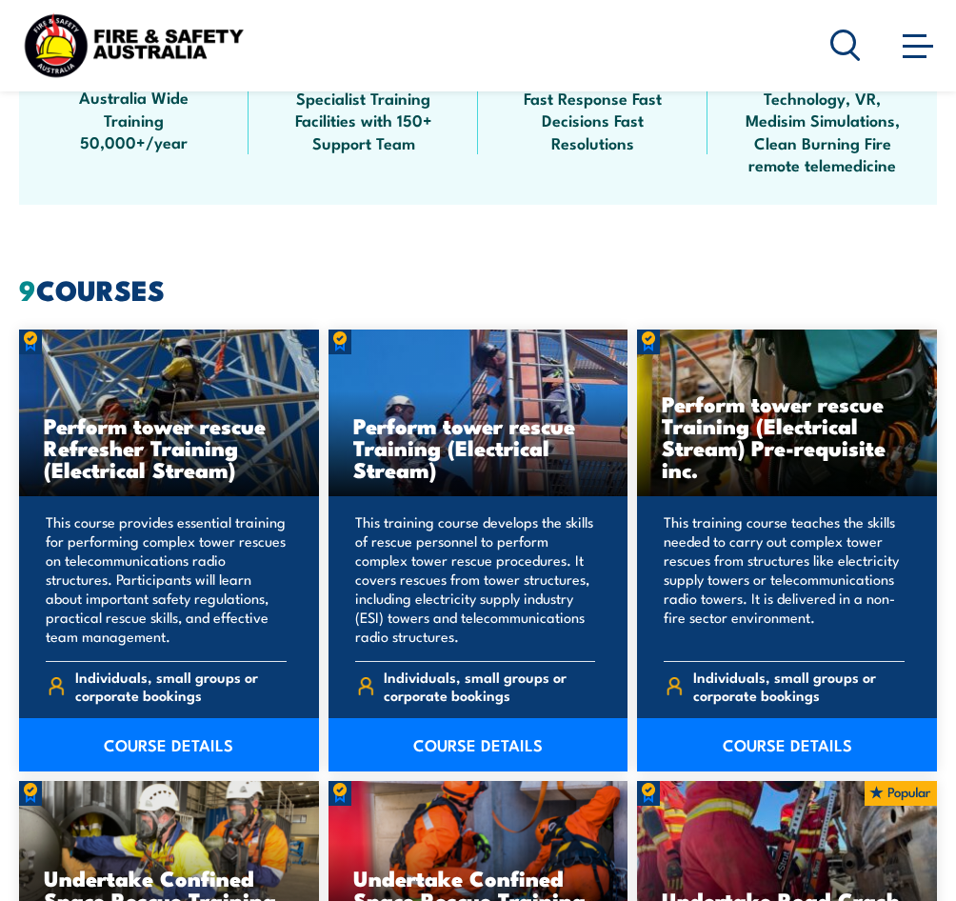
scroll to position [762, 0]
